Goal: Information Seeking & Learning: Learn about a topic

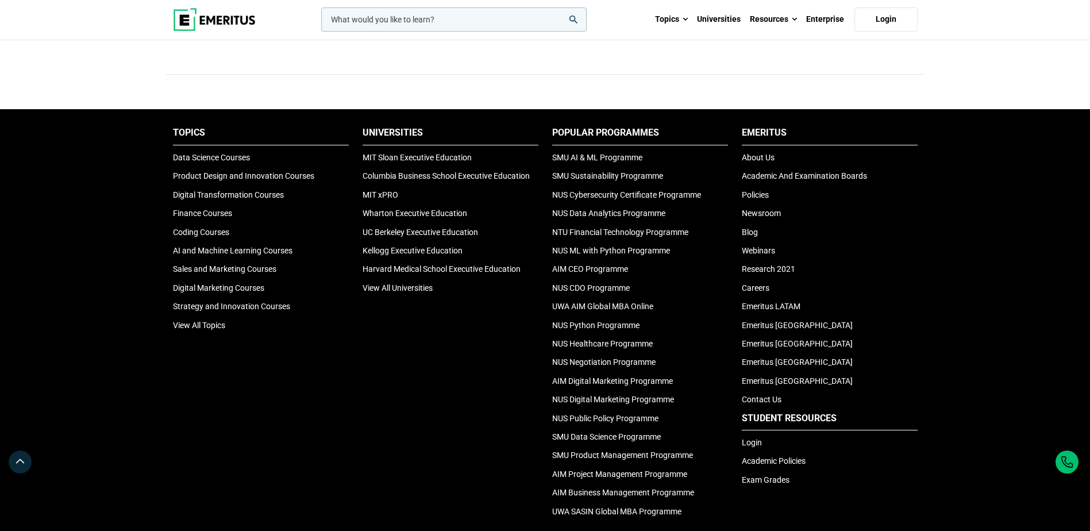
scroll to position [3792, 0]
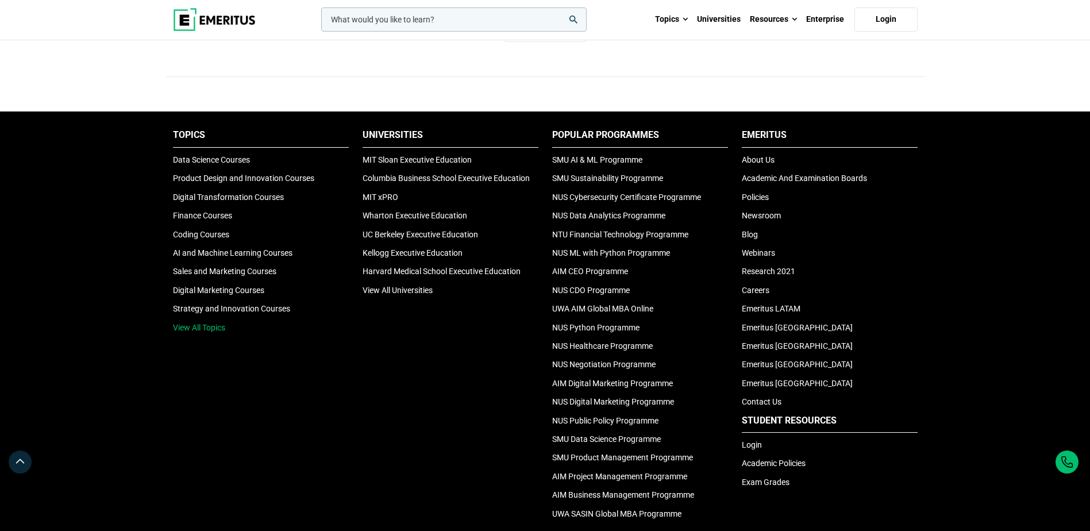
click at [205, 325] on link "View All Topics" at bounding box center [199, 327] width 52 height 9
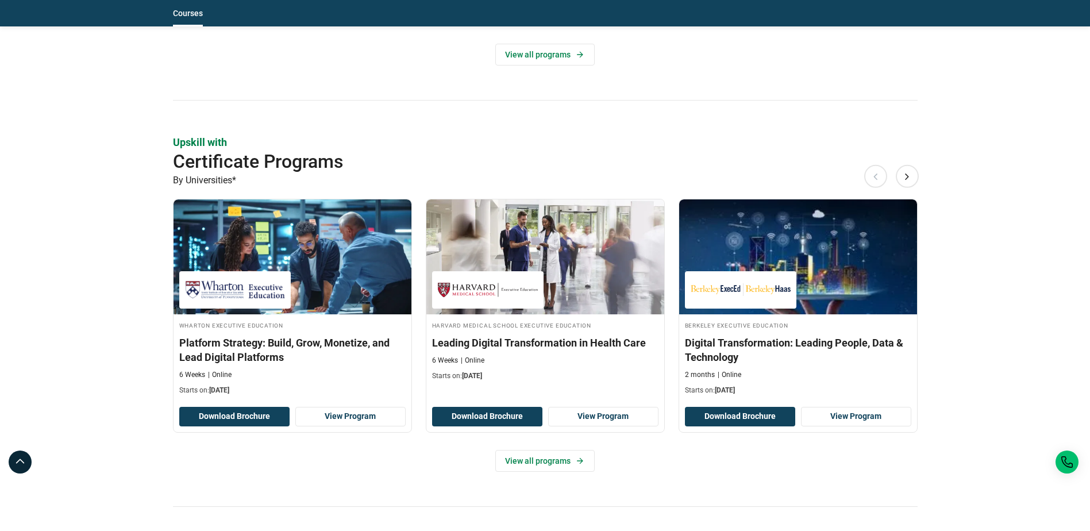
scroll to position [862, 0]
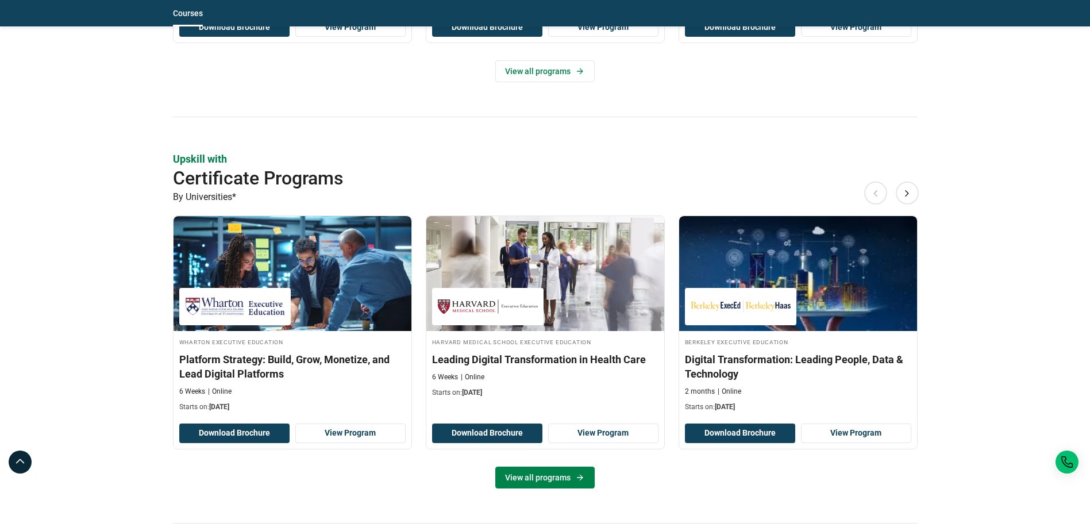
click at [562, 475] on link "View all programs" at bounding box center [544, 477] width 99 height 22
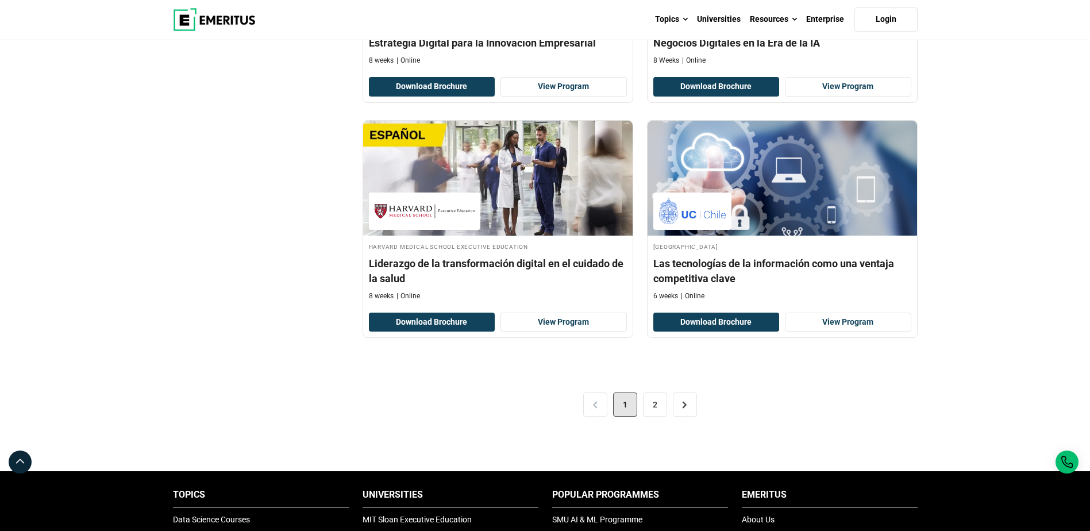
scroll to position [2470, 0]
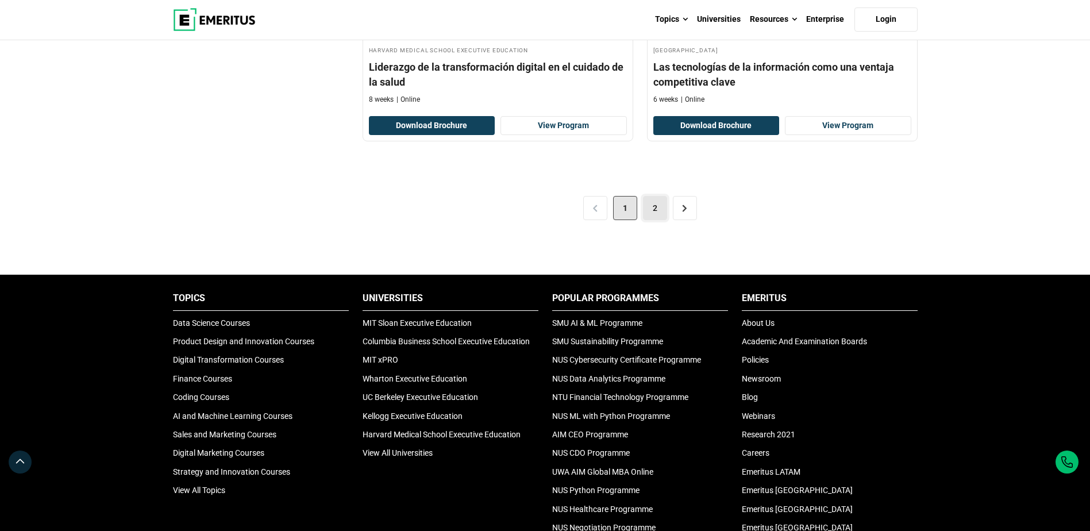
click at [663, 203] on link "2" at bounding box center [655, 208] width 24 height 24
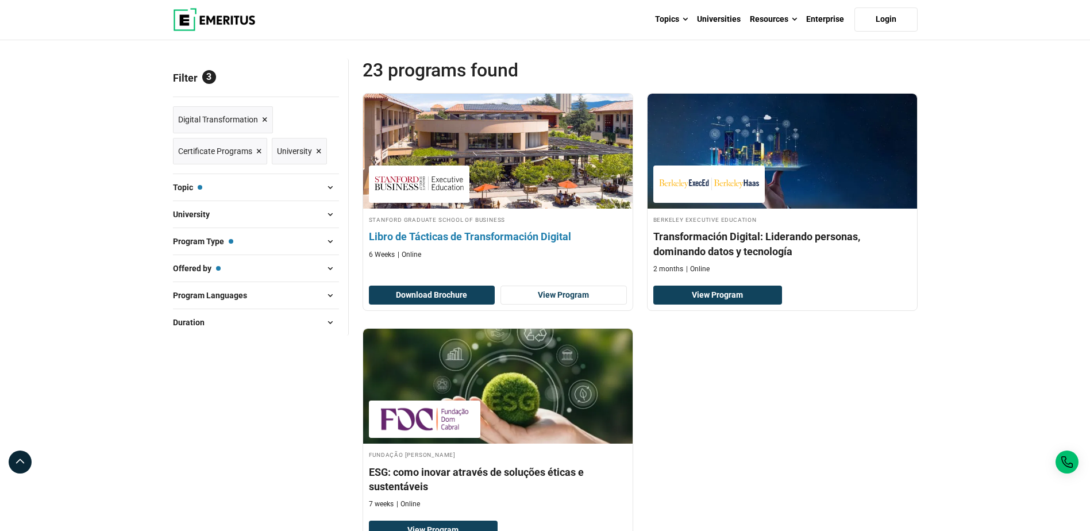
scroll to position [287, 0]
